Goal: Task Accomplishment & Management: Use online tool/utility

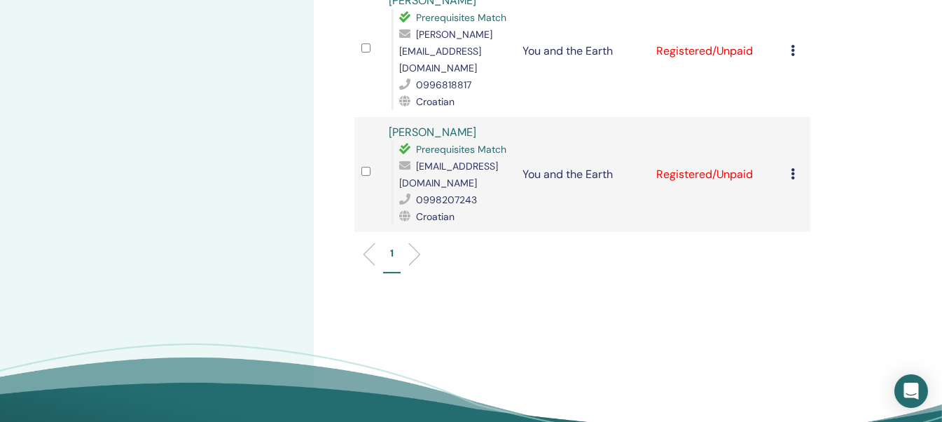
scroll to position [140, 0]
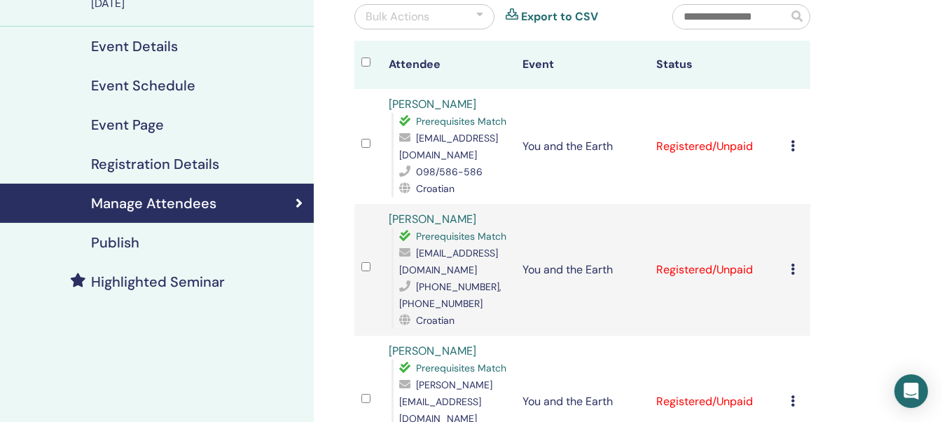
click at [791, 146] on icon at bounding box center [793, 145] width 4 height 11
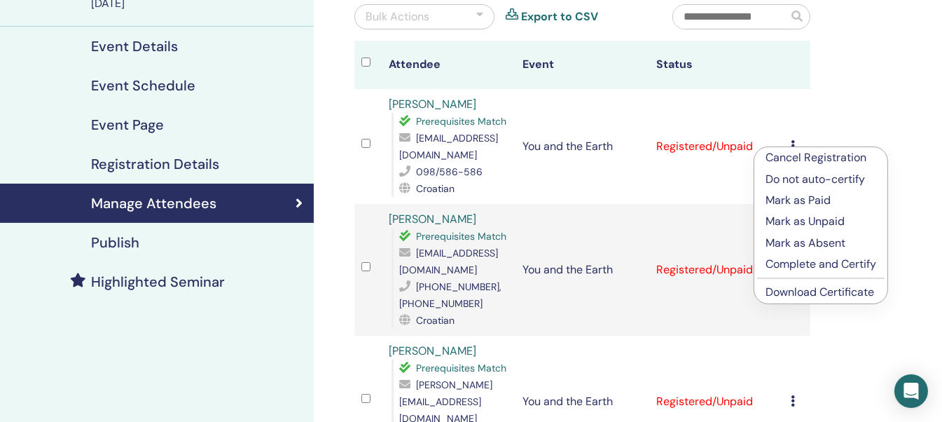
click at [809, 260] on p "Complete and Certify" at bounding box center [820, 264] width 111 height 17
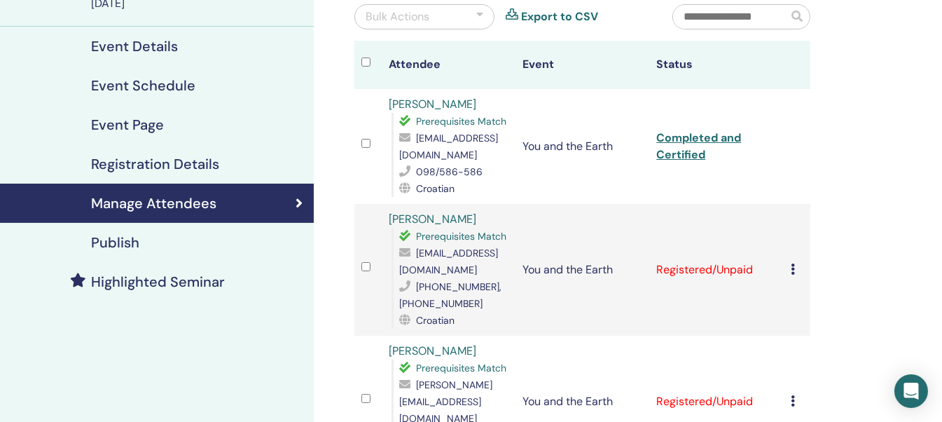
scroll to position [210, 0]
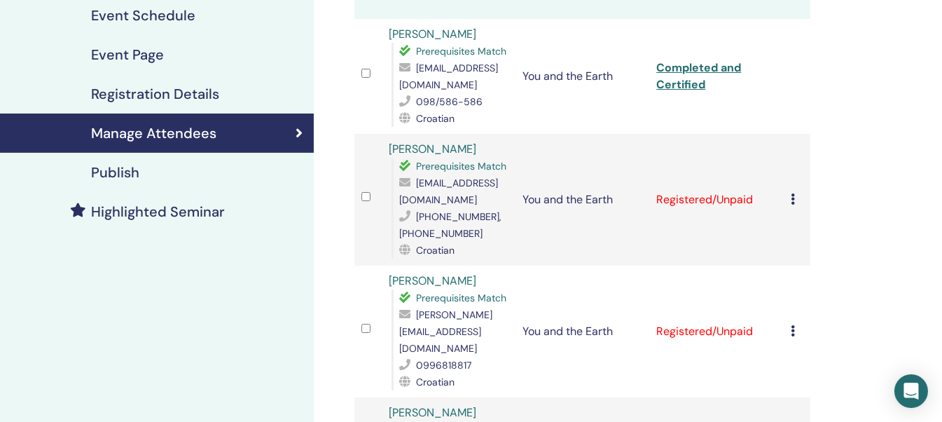
click at [793, 202] on icon at bounding box center [793, 198] width 4 height 11
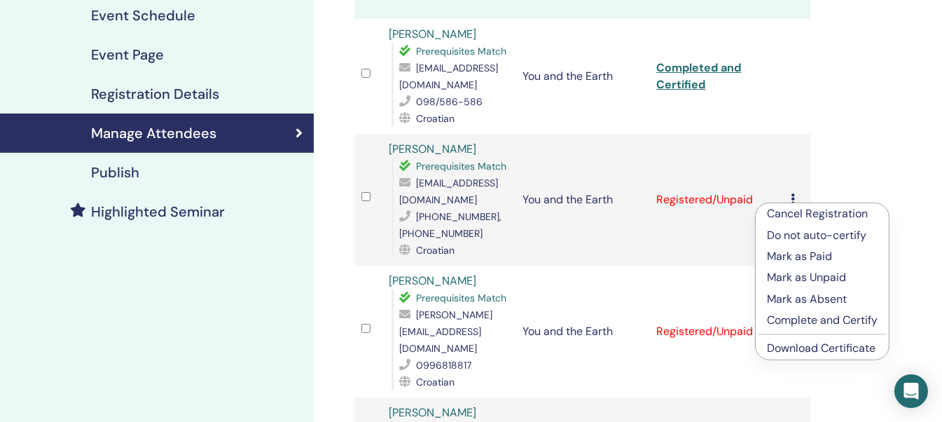
click at [793, 321] on p "Complete and Certify" at bounding box center [822, 320] width 111 height 17
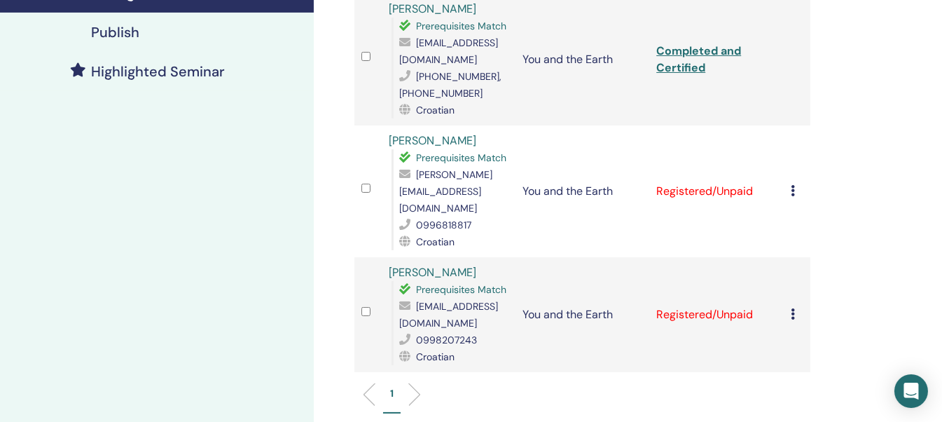
scroll to position [490, 0]
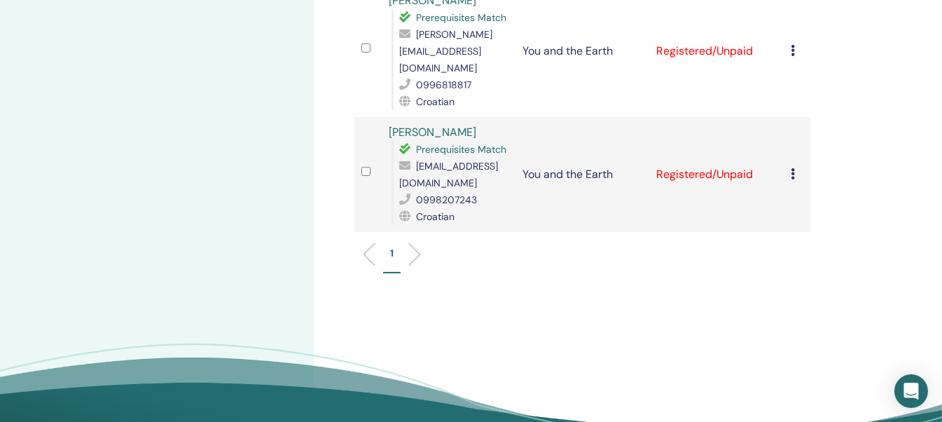
click at [792, 45] on icon at bounding box center [793, 50] width 4 height 11
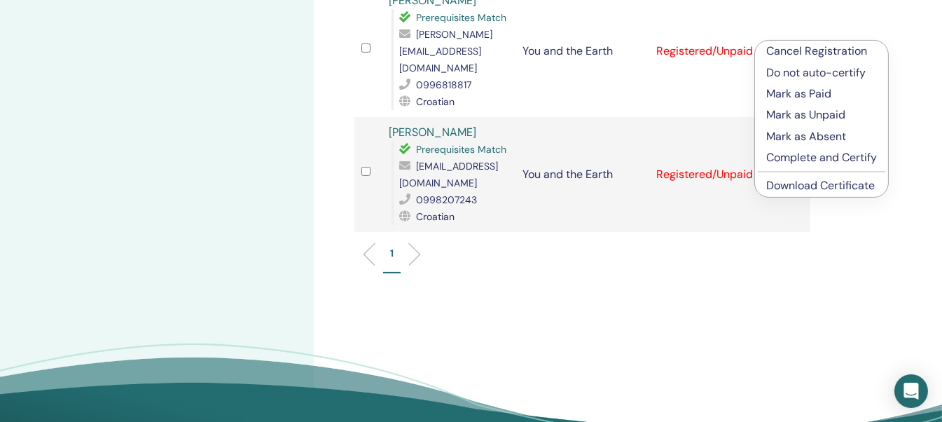
click at [798, 158] on p "Complete and Certify" at bounding box center [821, 157] width 111 height 17
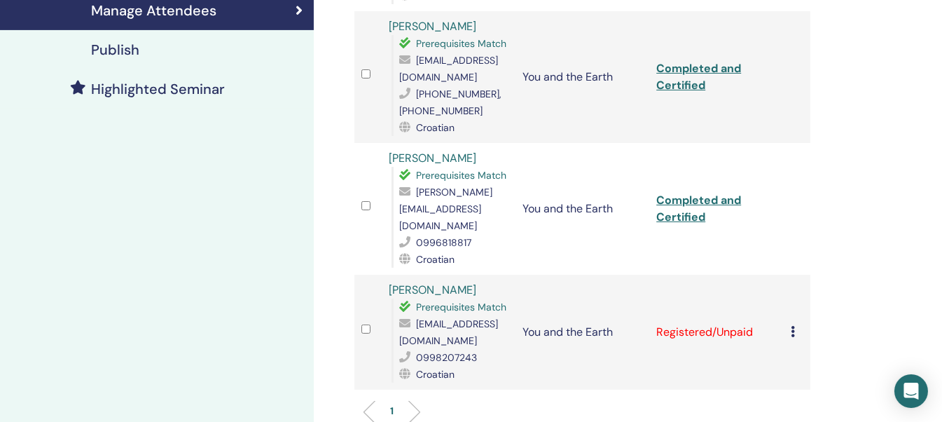
scroll to position [473, 0]
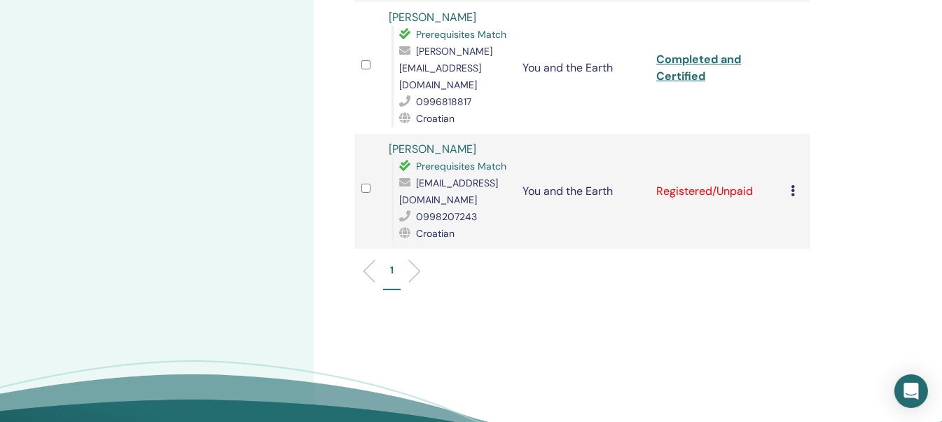
click at [793, 185] on icon at bounding box center [793, 190] width 4 height 11
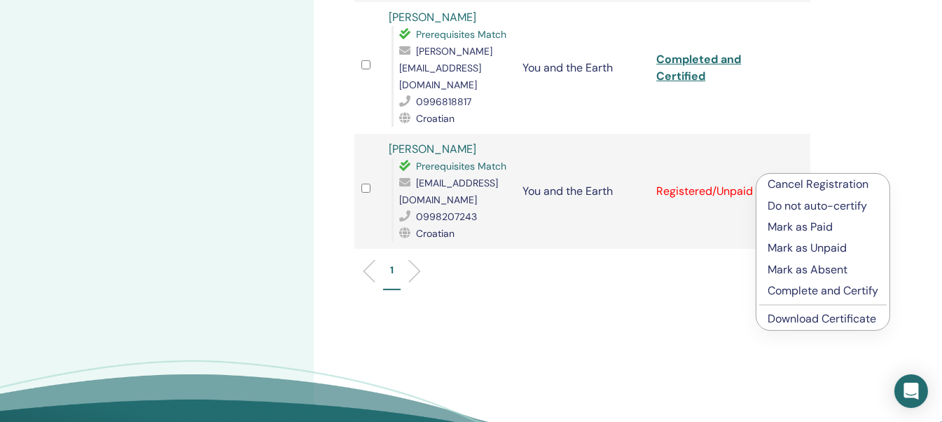
click at [789, 288] on p "Complete and Certify" at bounding box center [822, 290] width 111 height 17
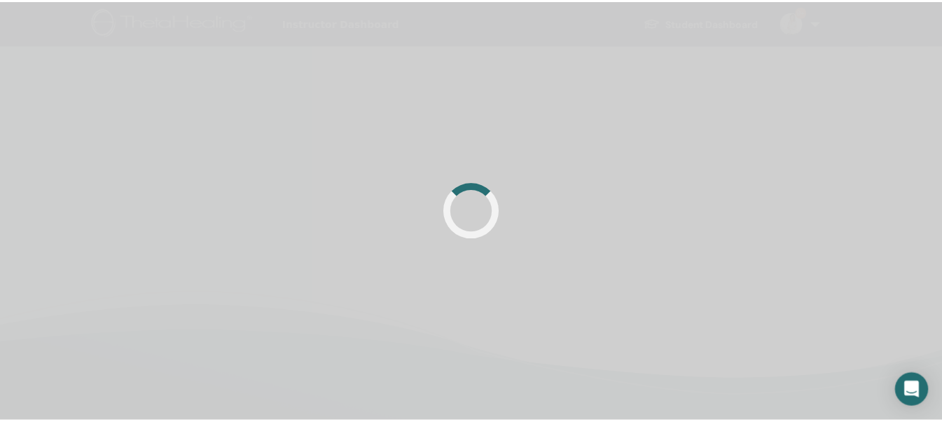
scroll to position [333, 0]
